Goal: Check status: Check status

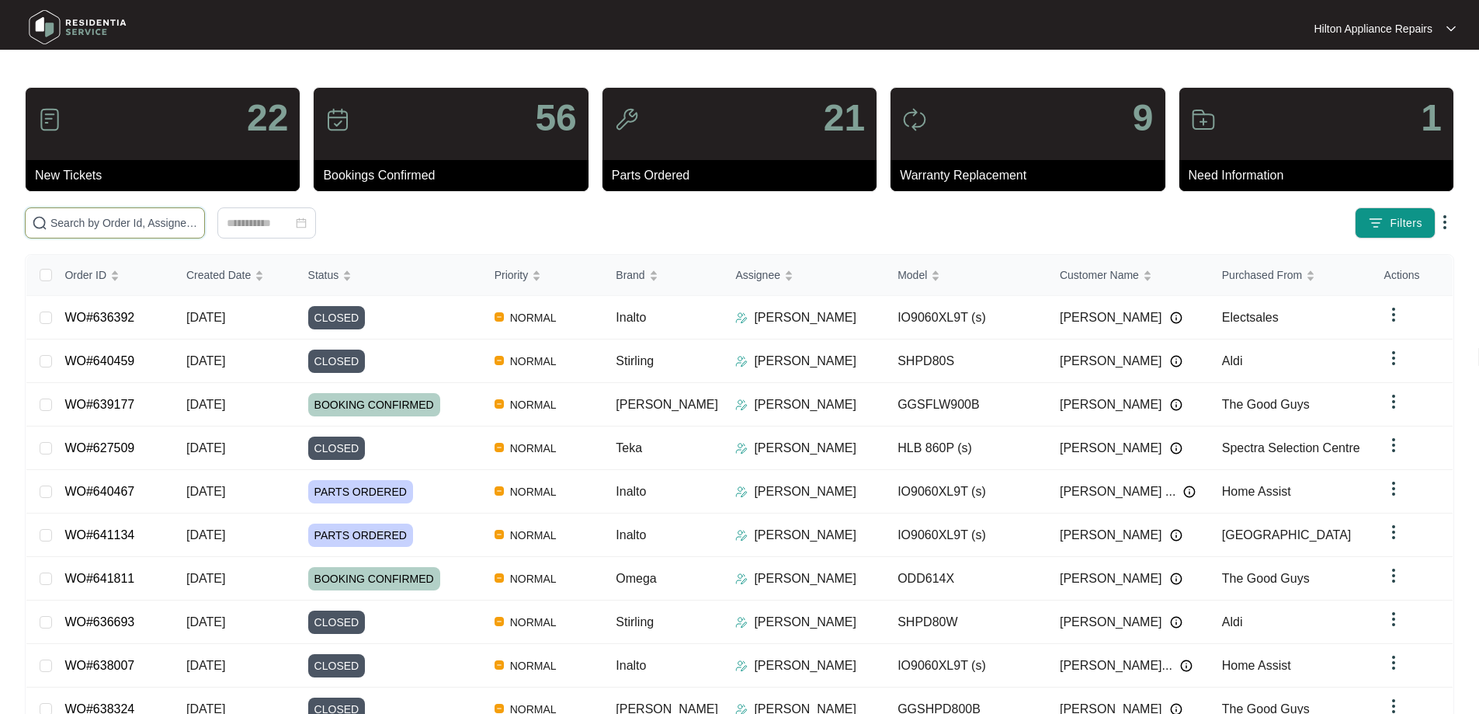
click at [198, 229] on input "text" at bounding box center [124, 222] width 148 height 17
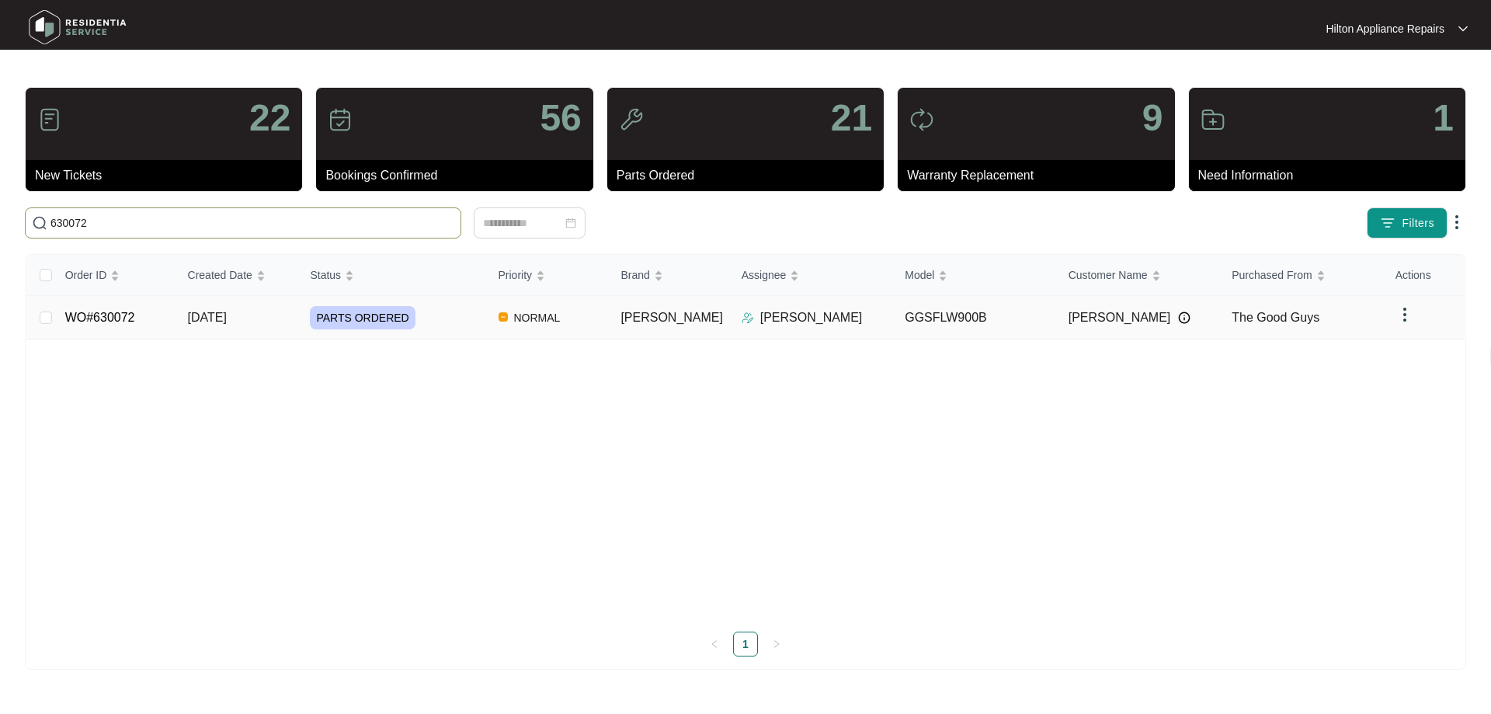
type input "630072"
click at [480, 318] on div "PARTS ORDERED" at bounding box center [397, 317] width 175 height 23
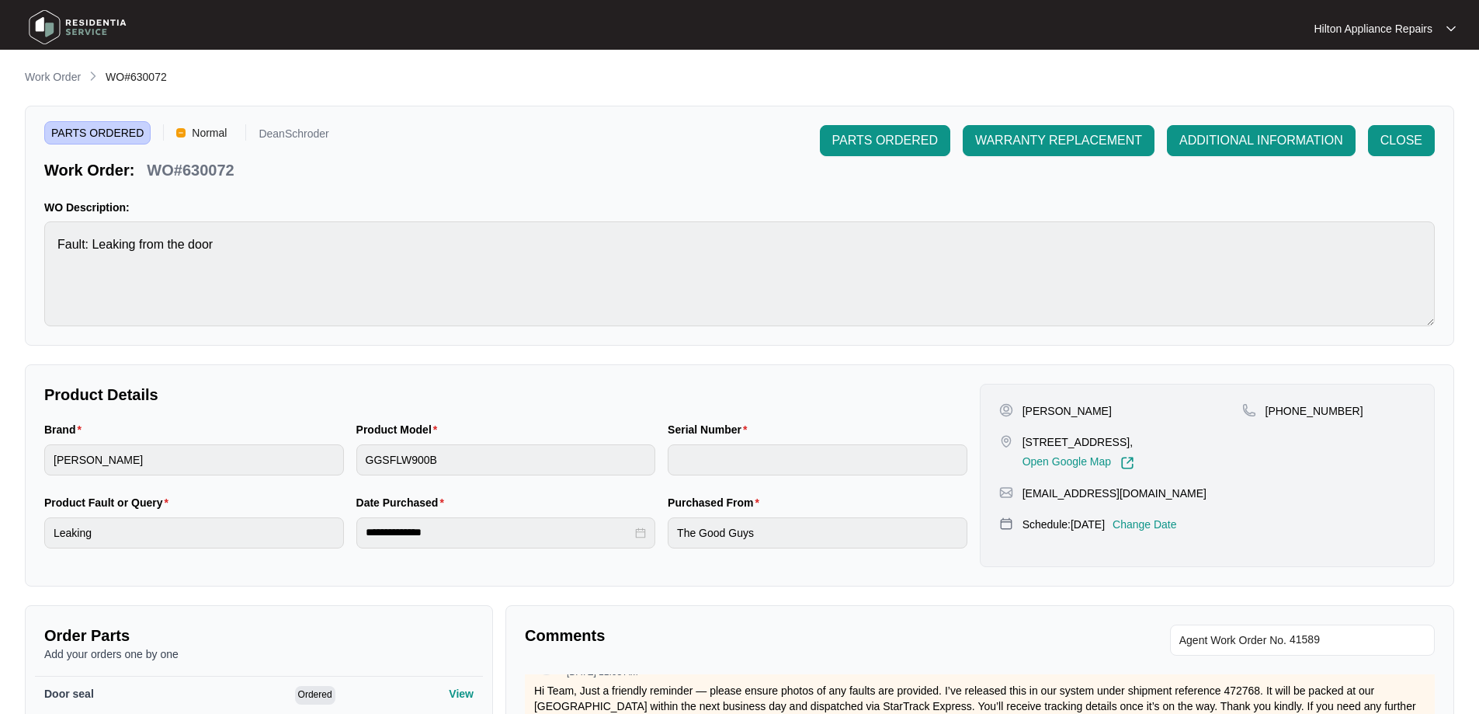
click at [48, 65] on main "**********" at bounding box center [739, 516] width 1479 height 1033
click at [47, 78] on p "Work Order" at bounding box center [53, 77] width 56 height 16
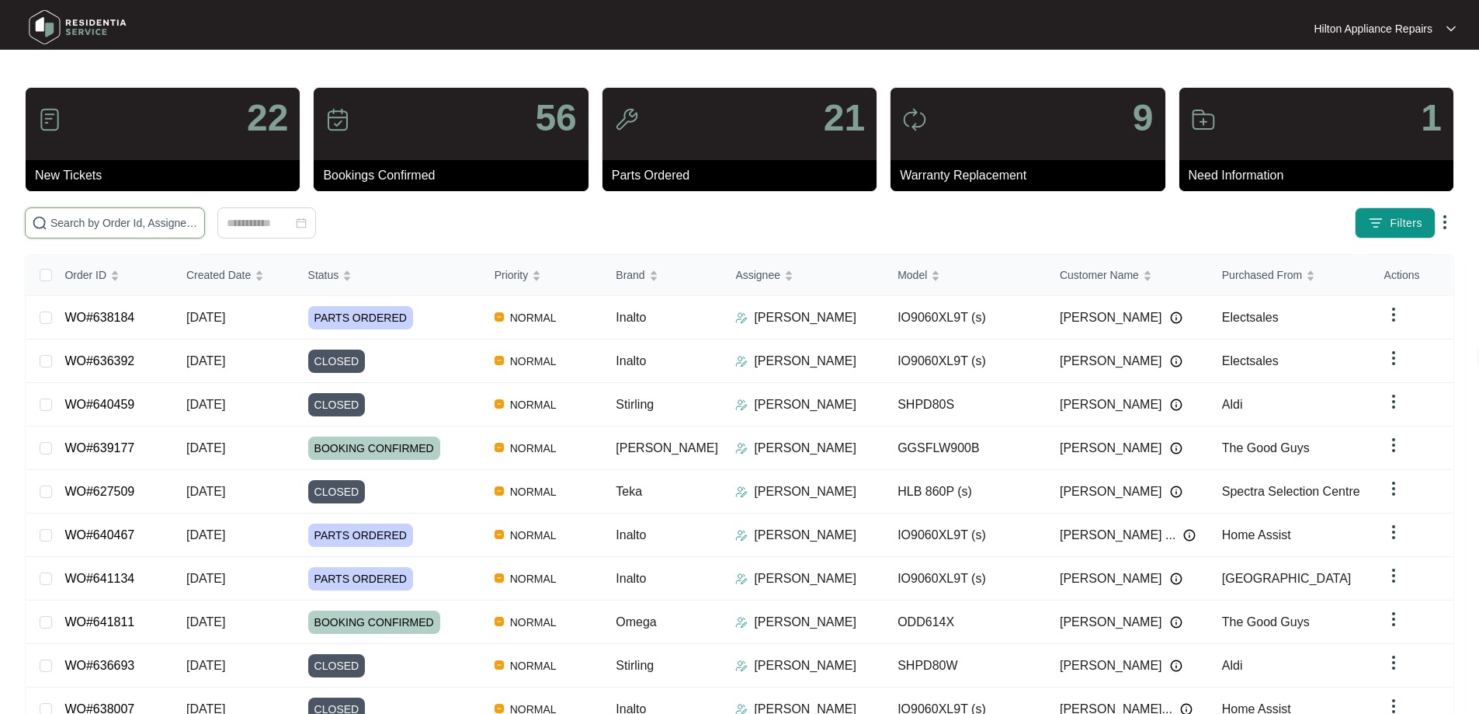
click at [198, 219] on input "text" at bounding box center [124, 222] width 148 height 17
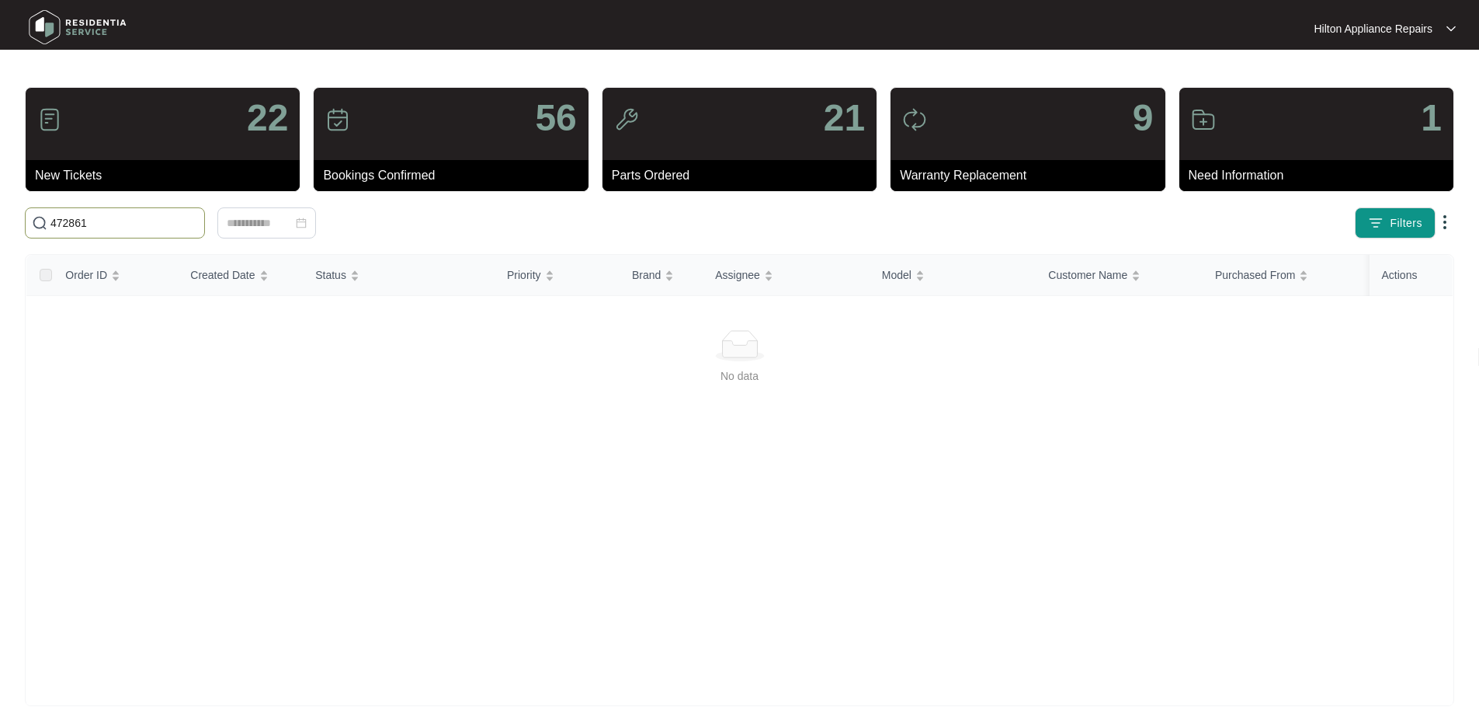
drag, startPoint x: 99, startPoint y: 224, endPoint x: 2, endPoint y: 224, distance: 97.1
click at [2, 224] on main "22 New Tickets 56 Bookings Confirmed 21 Parts Ordered 9 Warranty Replacement 1 …" at bounding box center [739, 365] width 1479 height 731
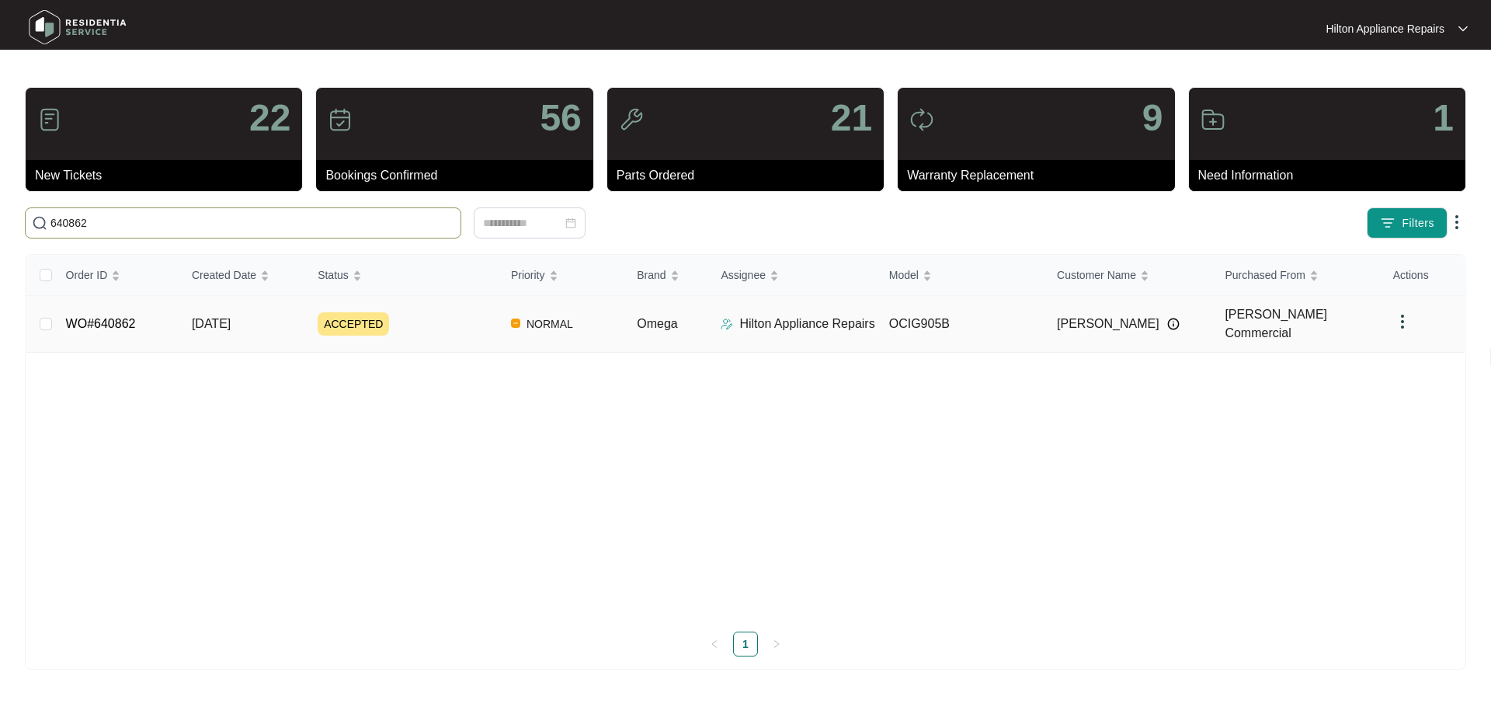
type input "640862"
click at [470, 323] on div "ACCEPTED" at bounding box center [408, 323] width 181 height 23
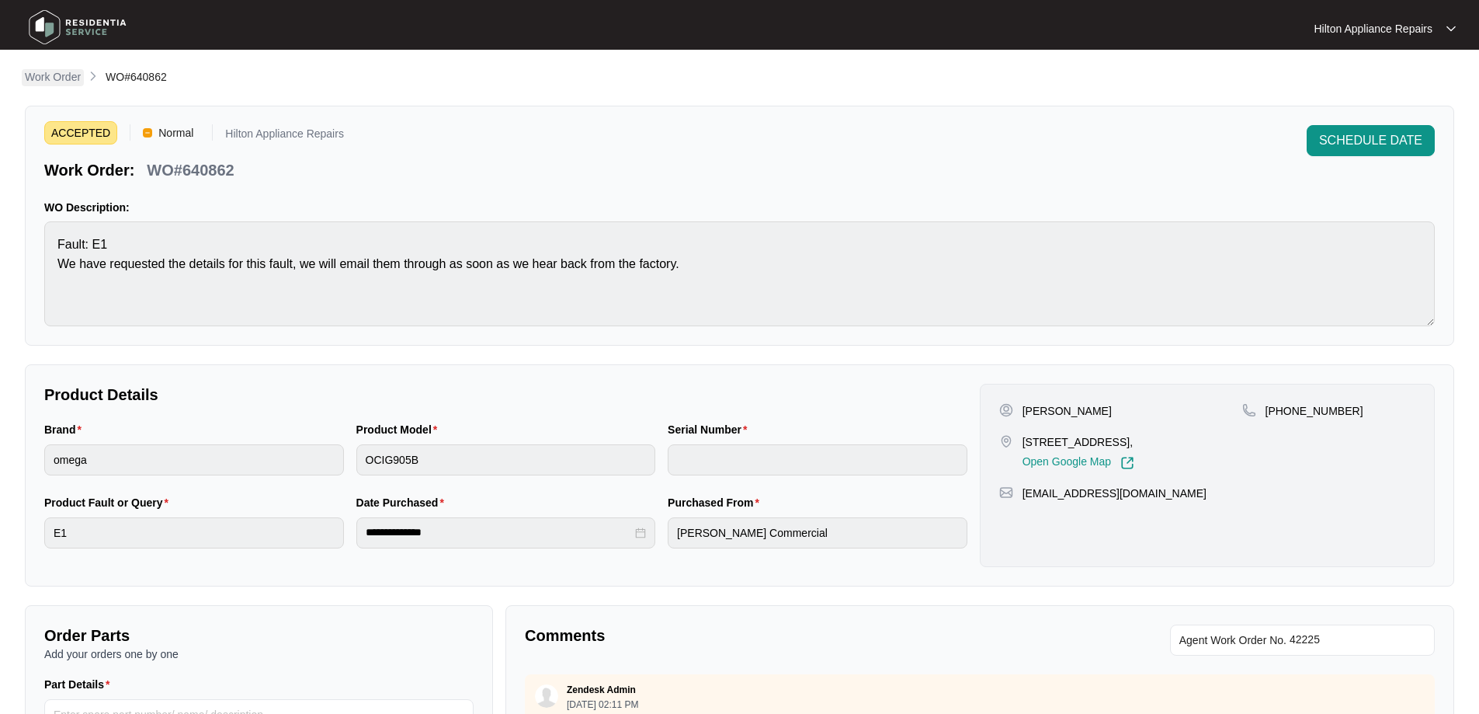
click at [41, 75] on p "Work Order" at bounding box center [53, 77] width 56 height 16
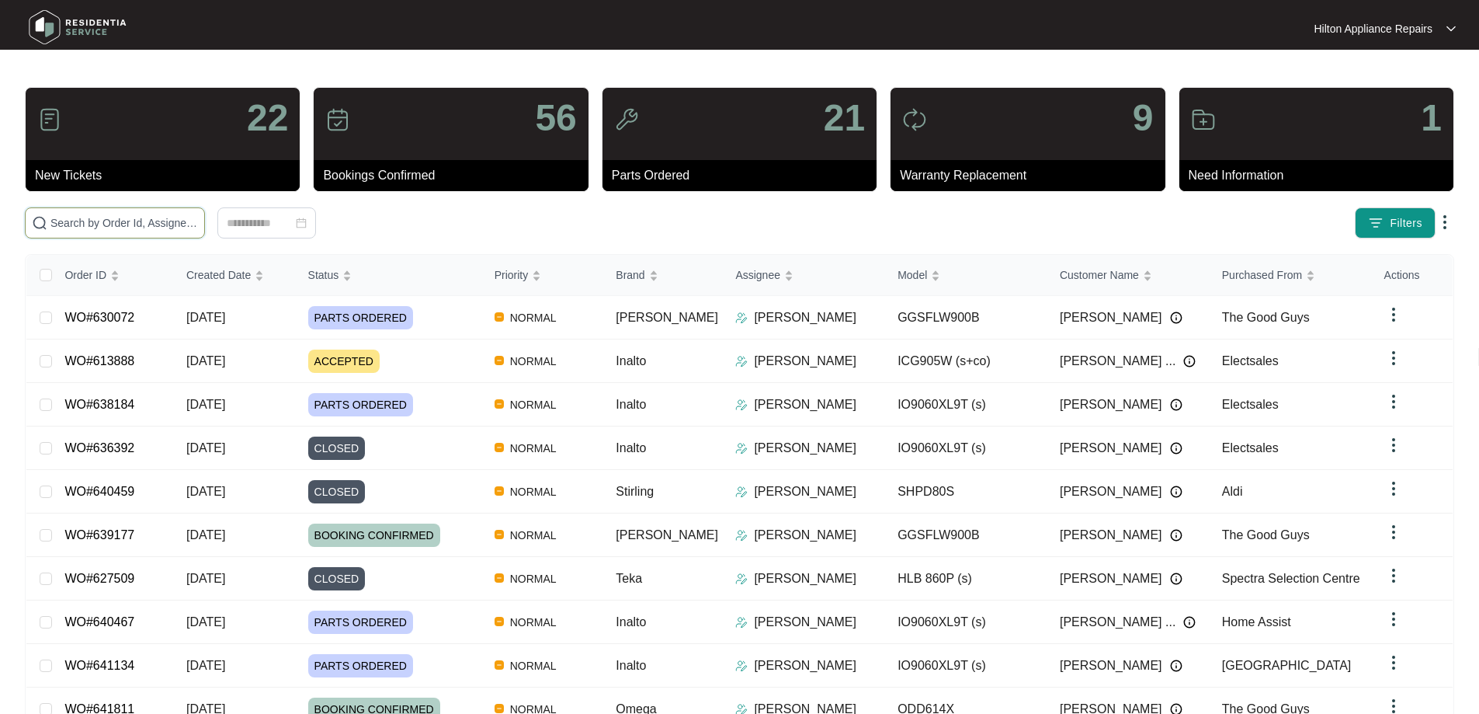
click at [185, 224] on input "text" at bounding box center [124, 222] width 148 height 17
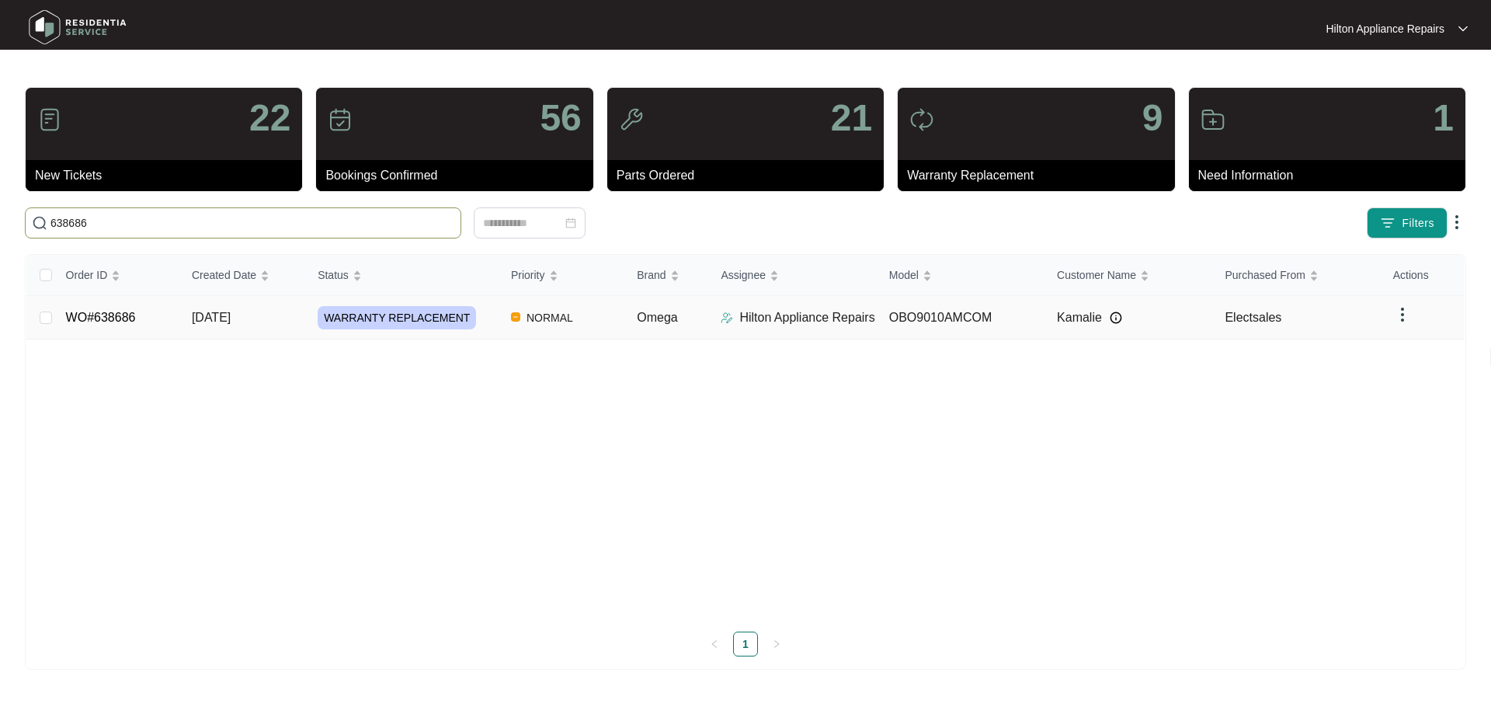
type input "638686"
click at [729, 319] on img at bounding box center [726, 317] width 12 height 12
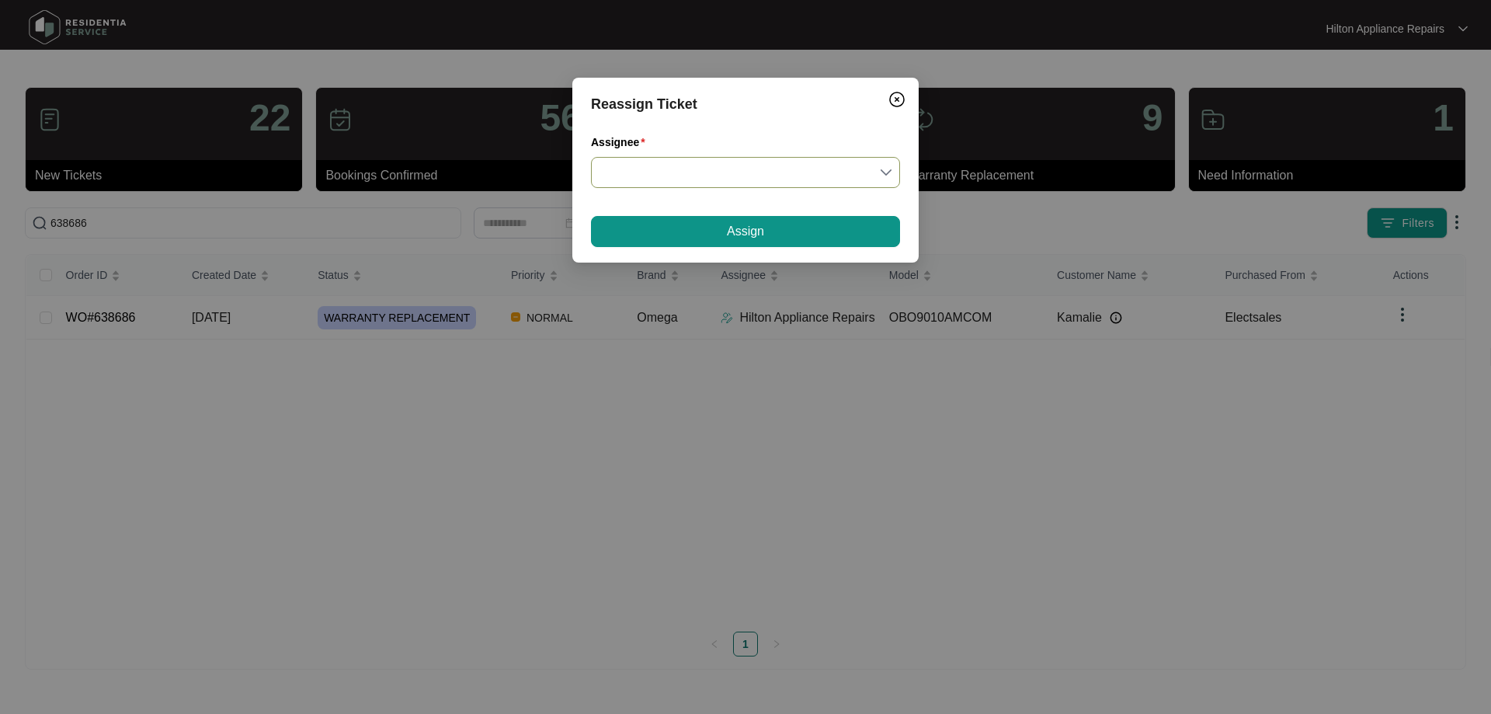
click at [679, 182] on input "Assignee" at bounding box center [745, 173] width 290 height 30
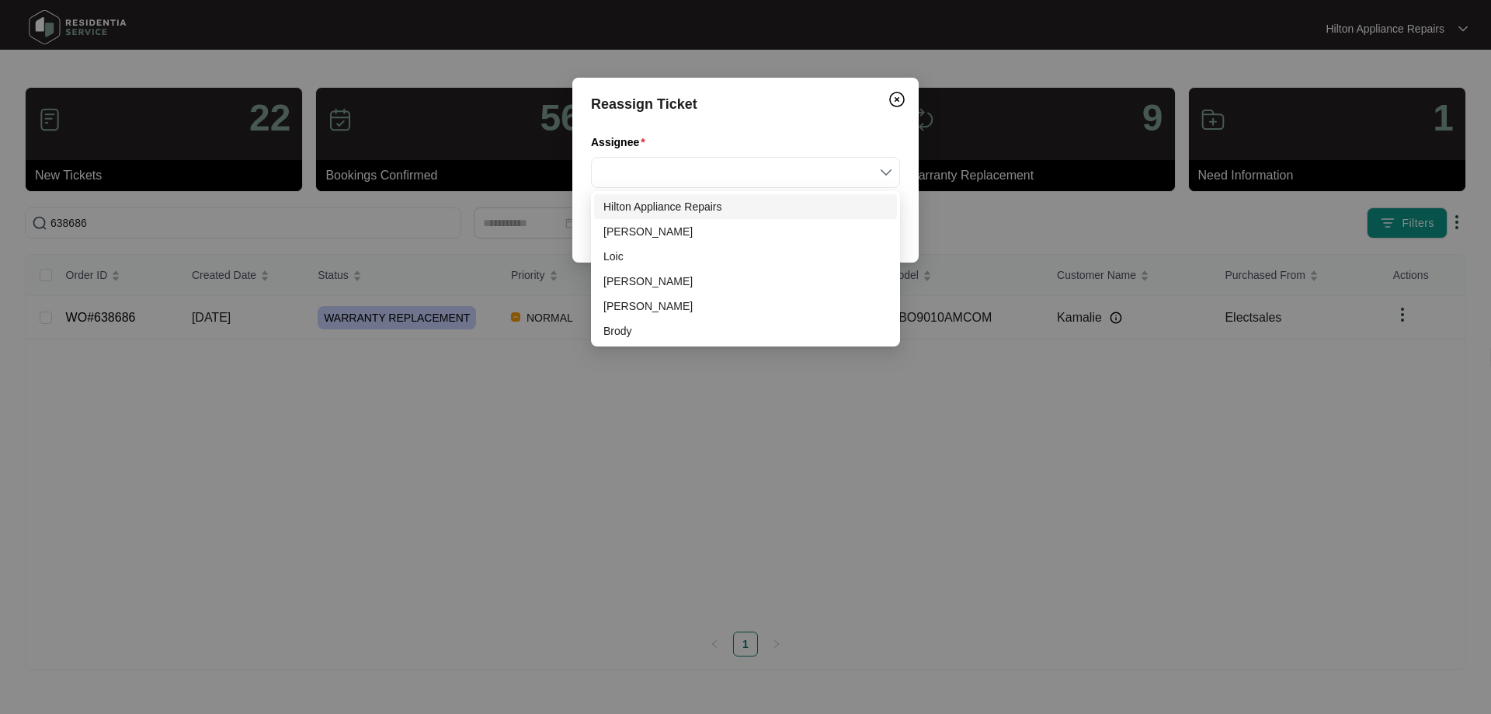
click at [485, 419] on div "Reassign Ticket Assignee Assign" at bounding box center [745, 357] width 1491 height 714
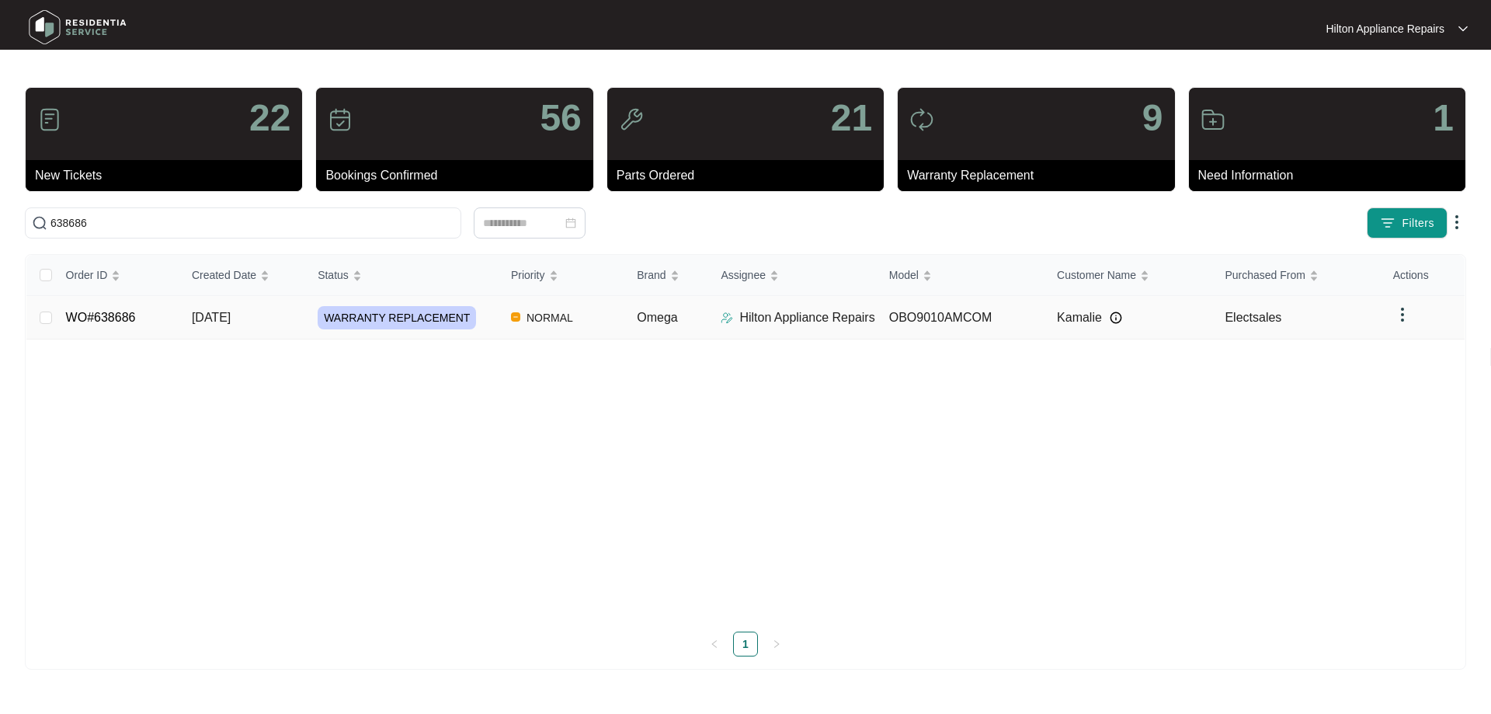
click at [596, 324] on td "NORMAL" at bounding box center [561, 317] width 126 height 43
